Goal: Task Accomplishment & Management: Use online tool/utility

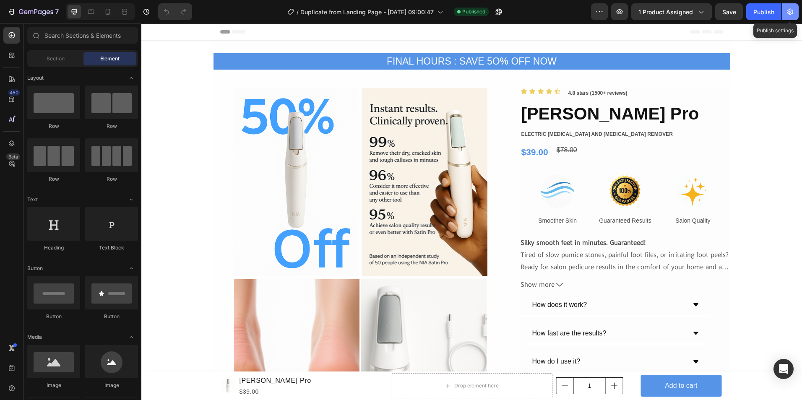
click at [793, 10] on icon "button" at bounding box center [791, 12] width 6 height 6
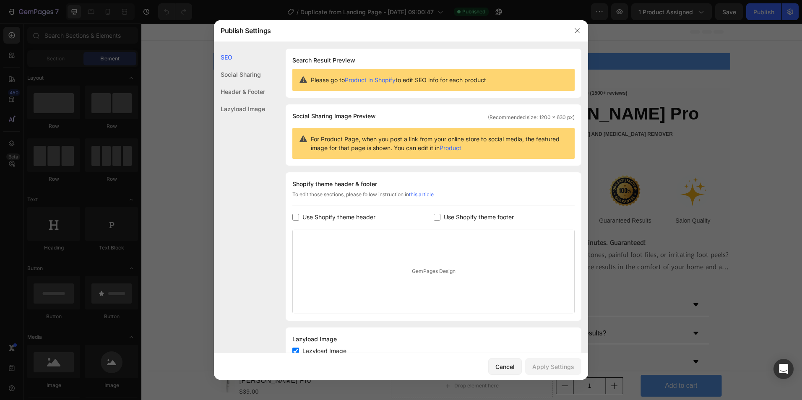
click at [252, 76] on div "Social Sharing" at bounding box center [239, 74] width 51 height 17
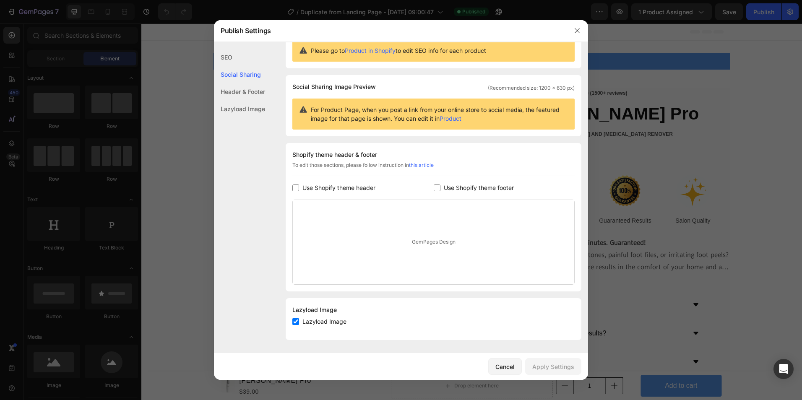
click at [246, 90] on div "Header & Footer" at bounding box center [239, 91] width 51 height 17
click at [232, 57] on div "SEO" at bounding box center [239, 57] width 51 height 17
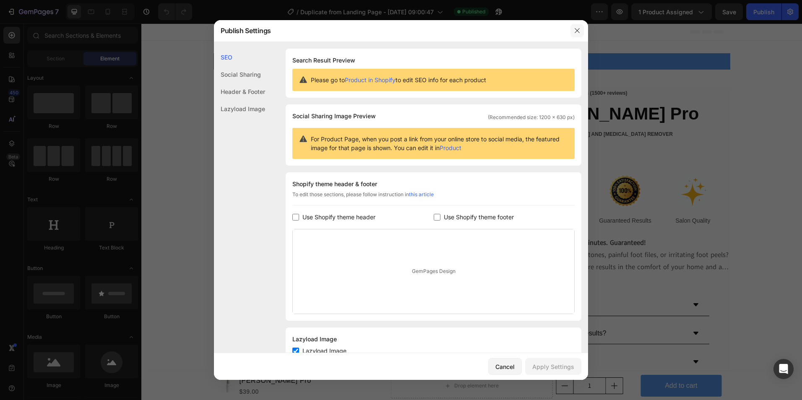
click at [573, 31] on button "button" at bounding box center [577, 30] width 13 height 13
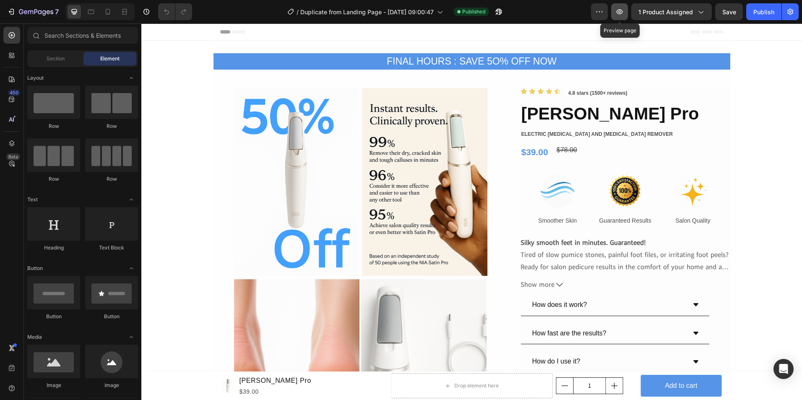
click at [624, 14] on icon "button" at bounding box center [620, 12] width 8 height 8
click at [597, 13] on icon "button" at bounding box center [599, 12] width 8 height 8
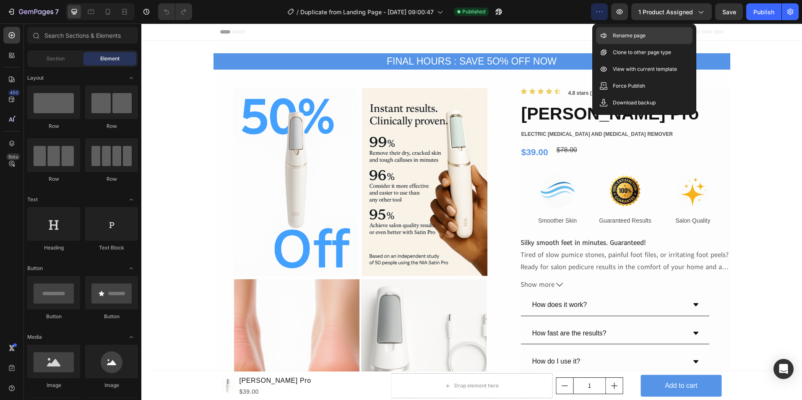
click at [630, 37] on p "Rename page" at bounding box center [629, 35] width 33 height 8
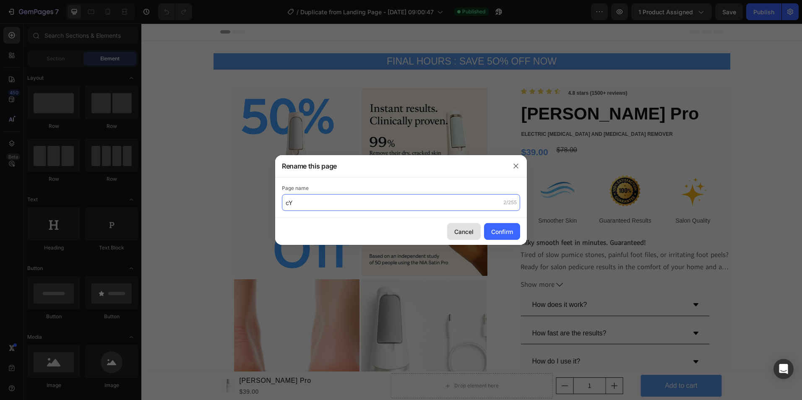
type input "c"
type input "Cyperus Rotundus Serum"
click at [498, 233] on div "Confirm" at bounding box center [502, 231] width 22 height 9
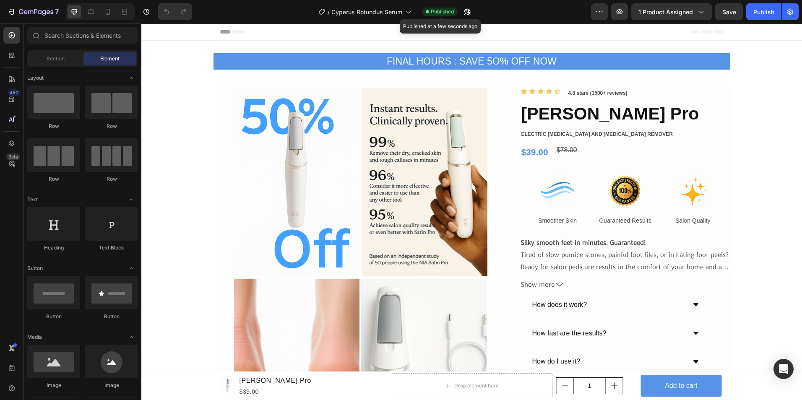
click at [442, 13] on span "Published" at bounding box center [442, 12] width 23 height 8
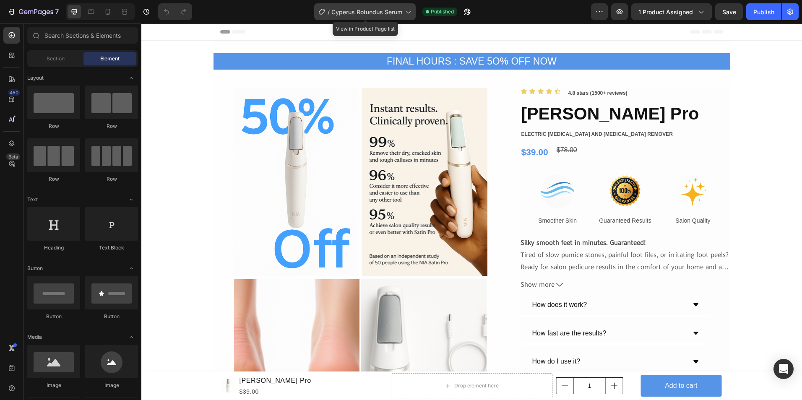
click at [407, 12] on icon at bounding box center [408, 12] width 8 height 8
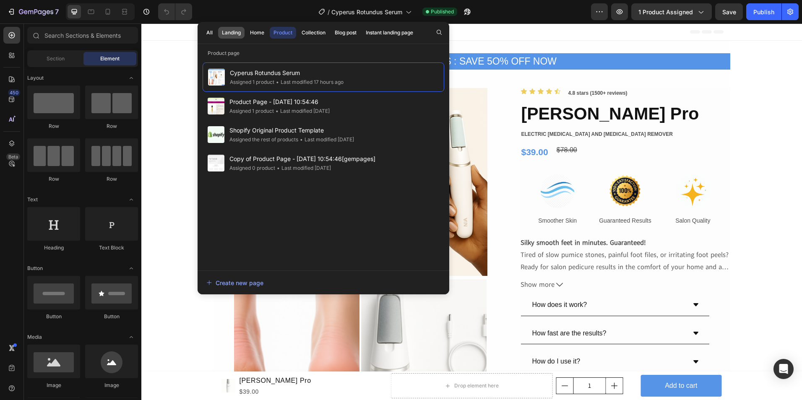
click at [227, 35] on div "Landing" at bounding box center [231, 33] width 19 height 8
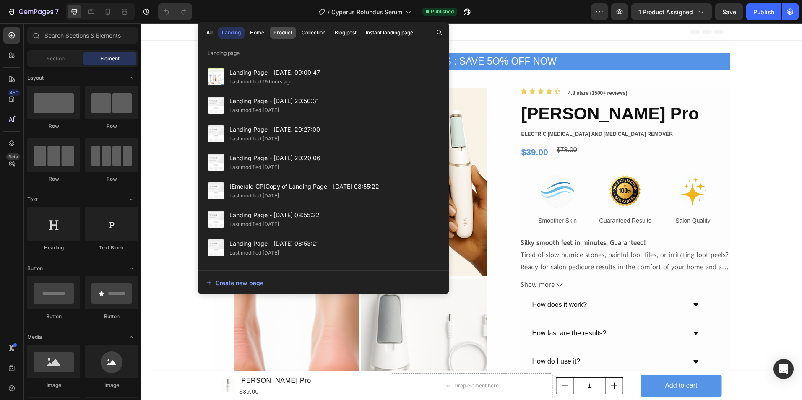
click at [280, 33] on div "Product" at bounding box center [283, 33] width 19 height 8
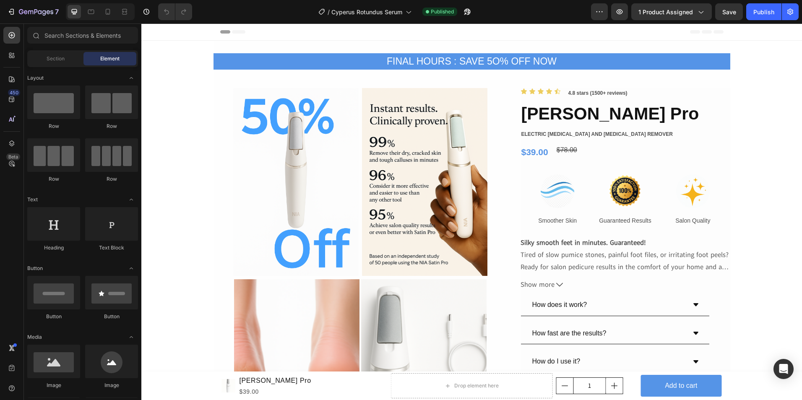
click at [514, 9] on div "/ Cyperus Rotundus Serum Published" at bounding box center [395, 11] width 392 height 17
click at [448, 59] on div "FINAL HOURS : SAVE 5O% OFF NOW" at bounding box center [472, 61] width 517 height 16
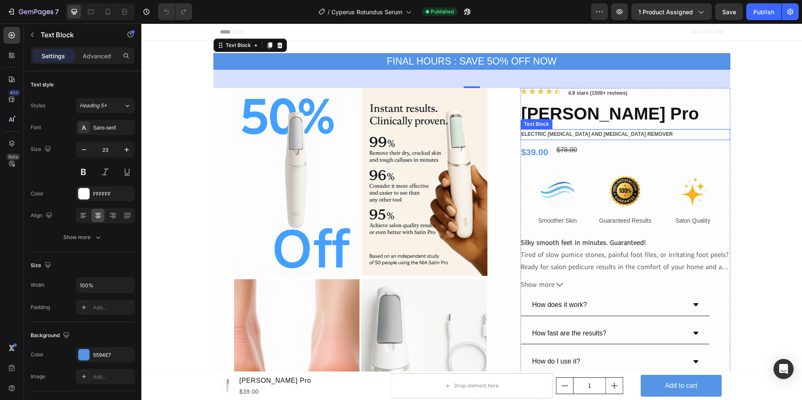
click at [578, 134] on p "ELECTRIC [MEDICAL_DATA] AND [MEDICAL_DATA] REMOVER" at bounding box center [626, 134] width 208 height 9
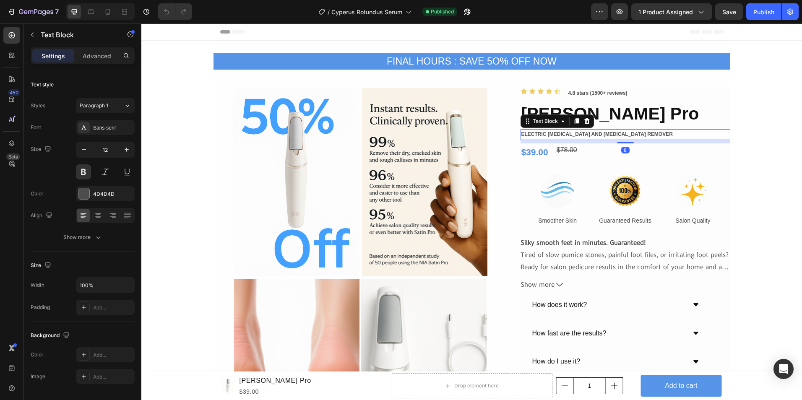
click at [560, 115] on div "Text Block" at bounding box center [557, 121] width 73 height 13
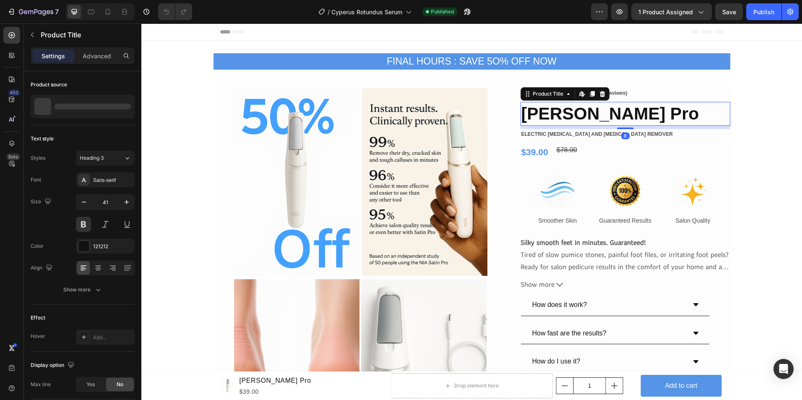
click at [655, 116] on h2 "[PERSON_NAME] Pro" at bounding box center [626, 114] width 210 height 24
click at [624, 115] on h2 "[PERSON_NAME] Pro" at bounding box center [626, 114] width 210 height 24
click at [586, 116] on h2 "[PERSON_NAME] Pro" at bounding box center [626, 114] width 210 height 24
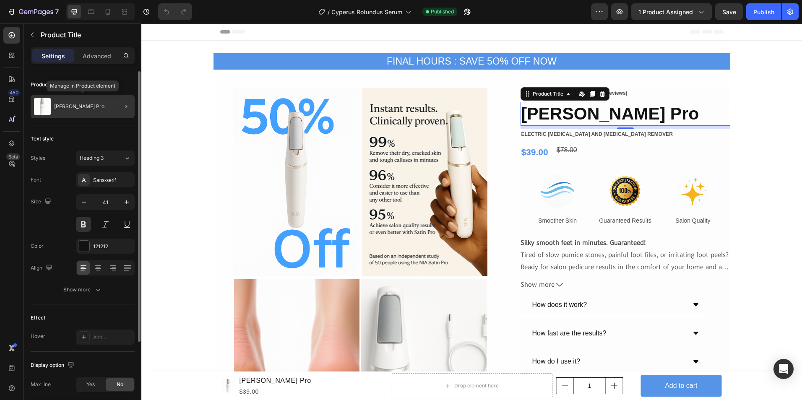
click at [90, 112] on div "[PERSON_NAME] Pro" at bounding box center [83, 106] width 104 height 23
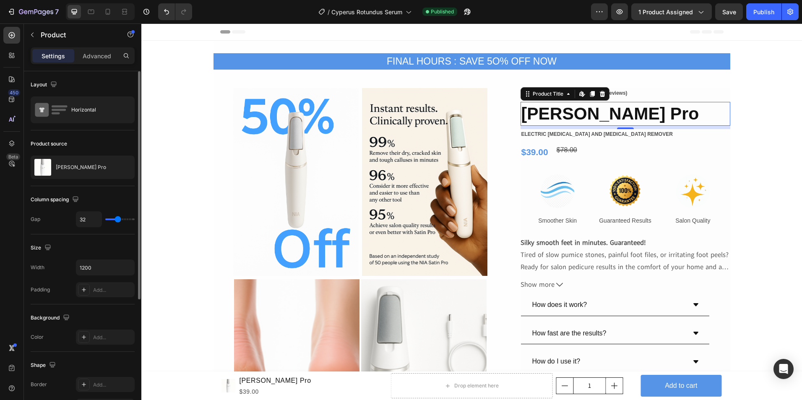
click at [595, 122] on h2 "[PERSON_NAME] Pro" at bounding box center [626, 114] width 210 height 24
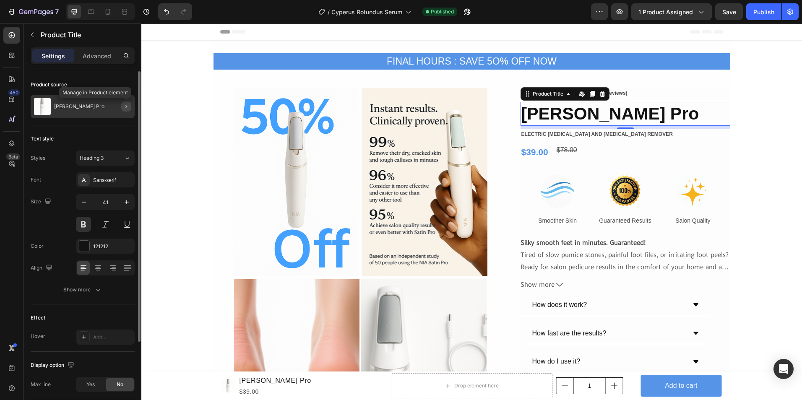
click at [126, 106] on icon "button" at bounding box center [126, 106] width 2 height 3
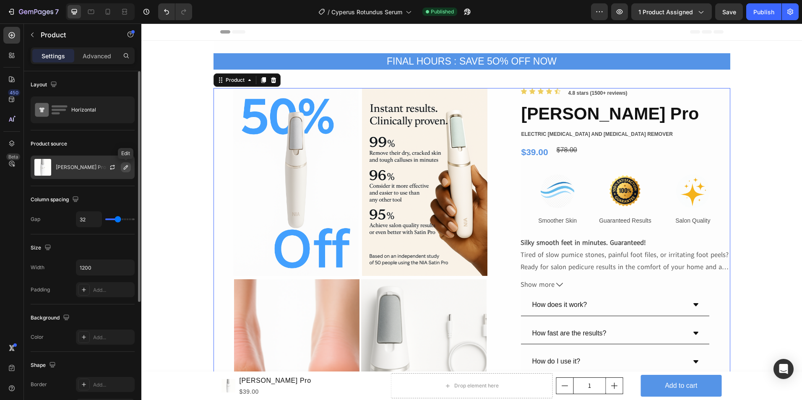
click at [121, 165] on button "button" at bounding box center [126, 167] width 10 height 10
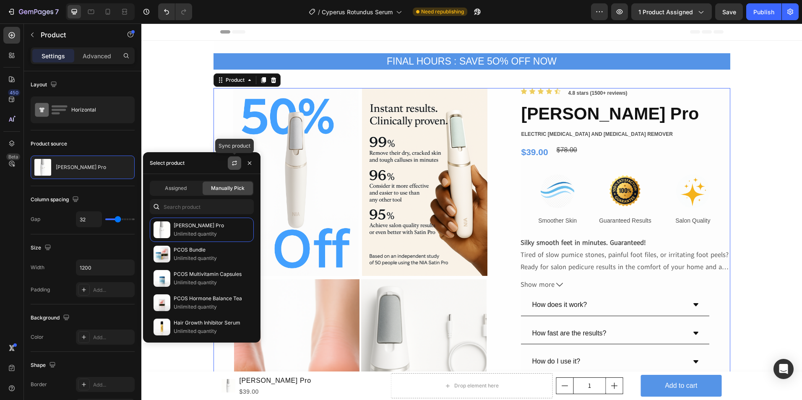
click at [234, 162] on icon "button" at bounding box center [234, 161] width 5 height 3
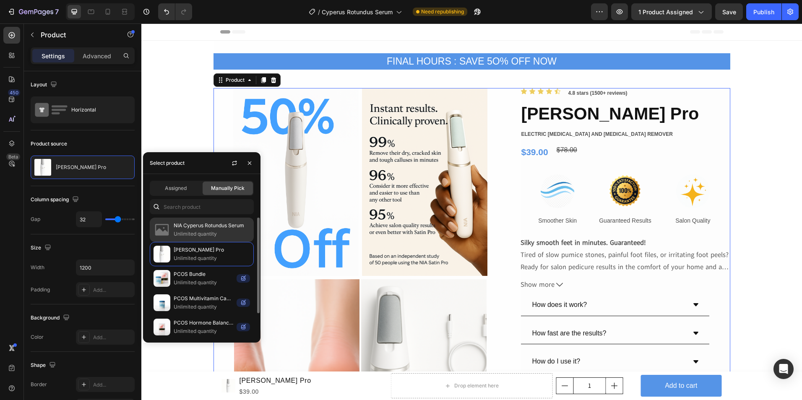
click at [192, 231] on p "Unlimited quantity" at bounding box center [212, 234] width 76 height 8
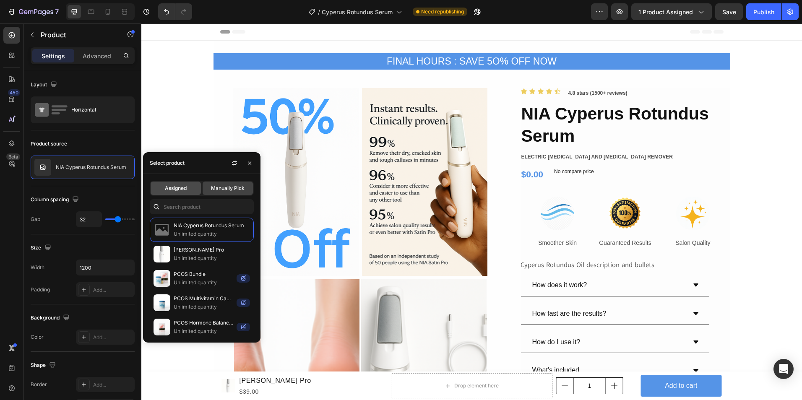
click at [181, 188] on span "Assigned" at bounding box center [176, 189] width 22 height 8
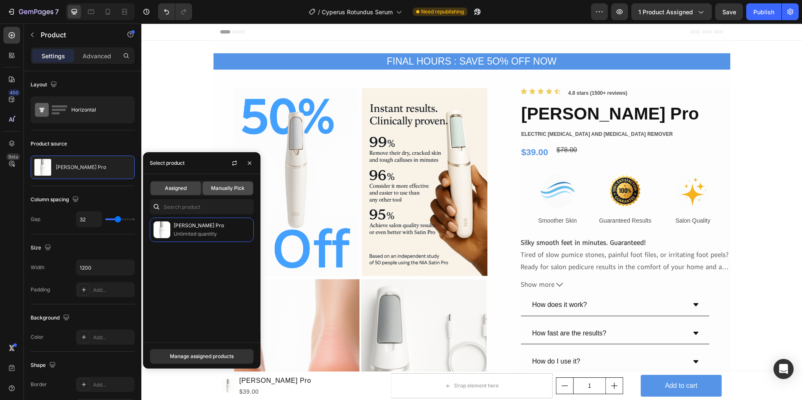
click at [232, 193] on div "Manually Pick" at bounding box center [228, 188] width 50 height 13
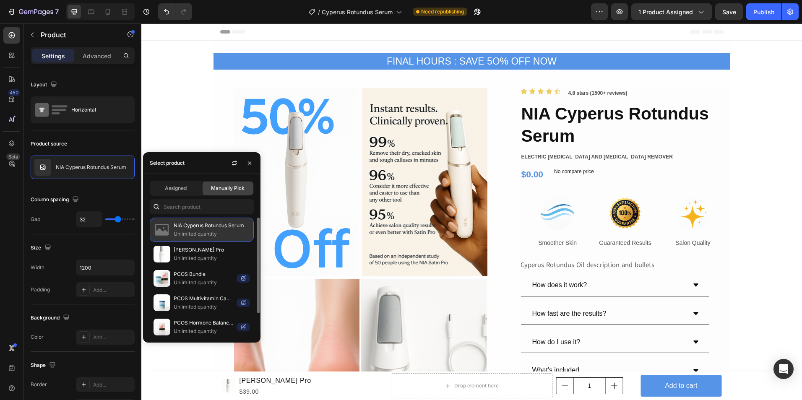
click at [202, 237] on p "Unlimited quantity" at bounding box center [212, 234] width 76 height 8
click at [251, 164] on icon "button" at bounding box center [249, 163] width 7 height 7
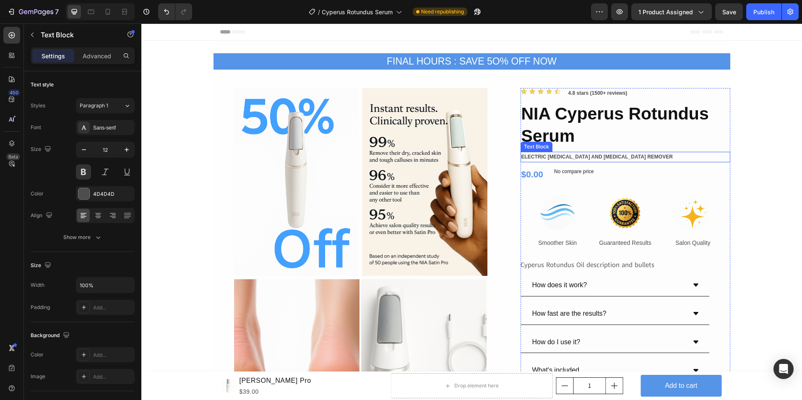
click at [529, 159] on p "ELECTRIC [MEDICAL_DATA] AND [MEDICAL_DATA] REMOVER" at bounding box center [626, 157] width 208 height 9
click at [632, 156] on p "ELECTRIC [MEDICAL_DATA] AND [MEDICAL_DATA] REMOVER" at bounding box center [626, 157] width 208 height 9
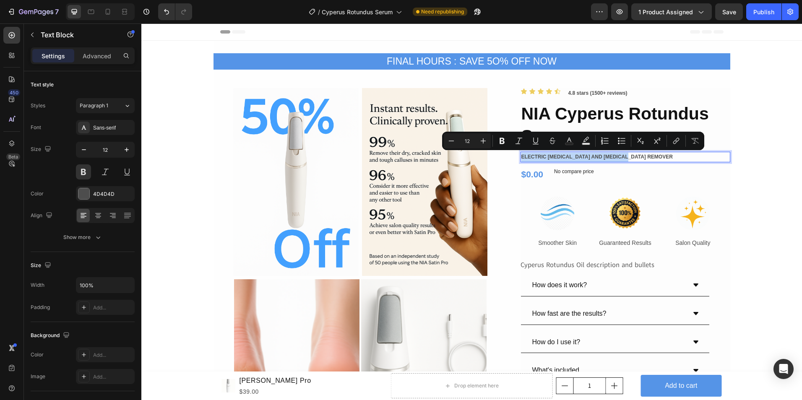
drag, startPoint x: 632, startPoint y: 156, endPoint x: 518, endPoint y: 161, distance: 114.3
click at [522, 161] on p "ELECTRIC [MEDICAL_DATA] AND [MEDICAL_DATA] REMOVER" at bounding box center [626, 157] width 208 height 9
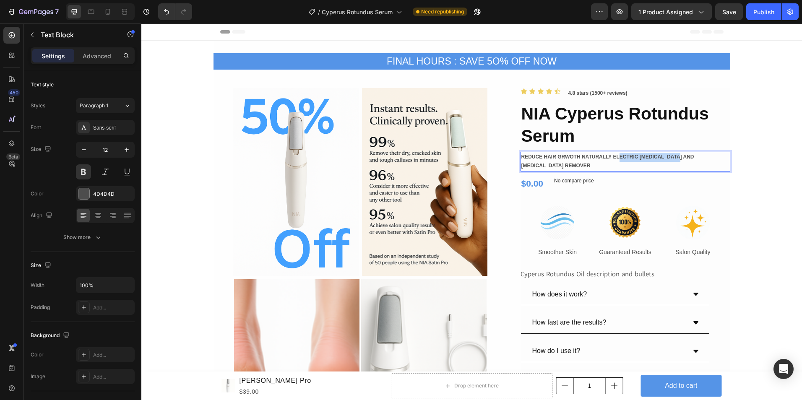
drag, startPoint x: 615, startPoint y: 155, endPoint x: 677, endPoint y: 158, distance: 62.2
click at [677, 158] on p "REDUCE HAIR GRWOTH NATURALLY ELECTRIC [MEDICAL_DATA] AND [MEDICAL_DATA] REMOVER" at bounding box center [626, 162] width 208 height 18
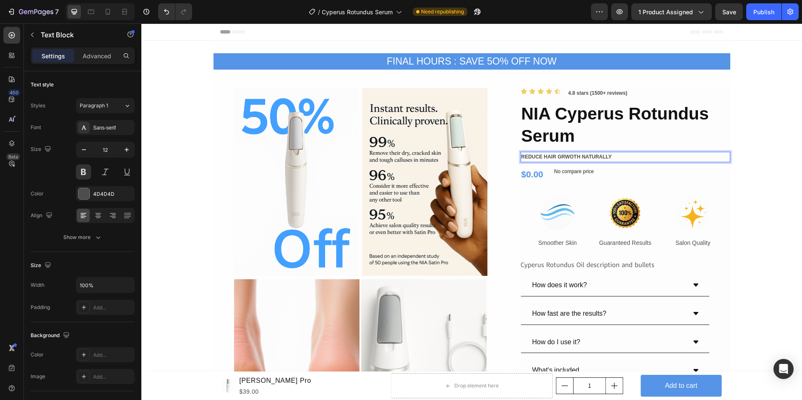
click at [570, 158] on p "REDUCE HAIR GRWOTH NATURALLY" at bounding box center [626, 157] width 208 height 9
